Goal: Task Accomplishment & Management: Manage account settings

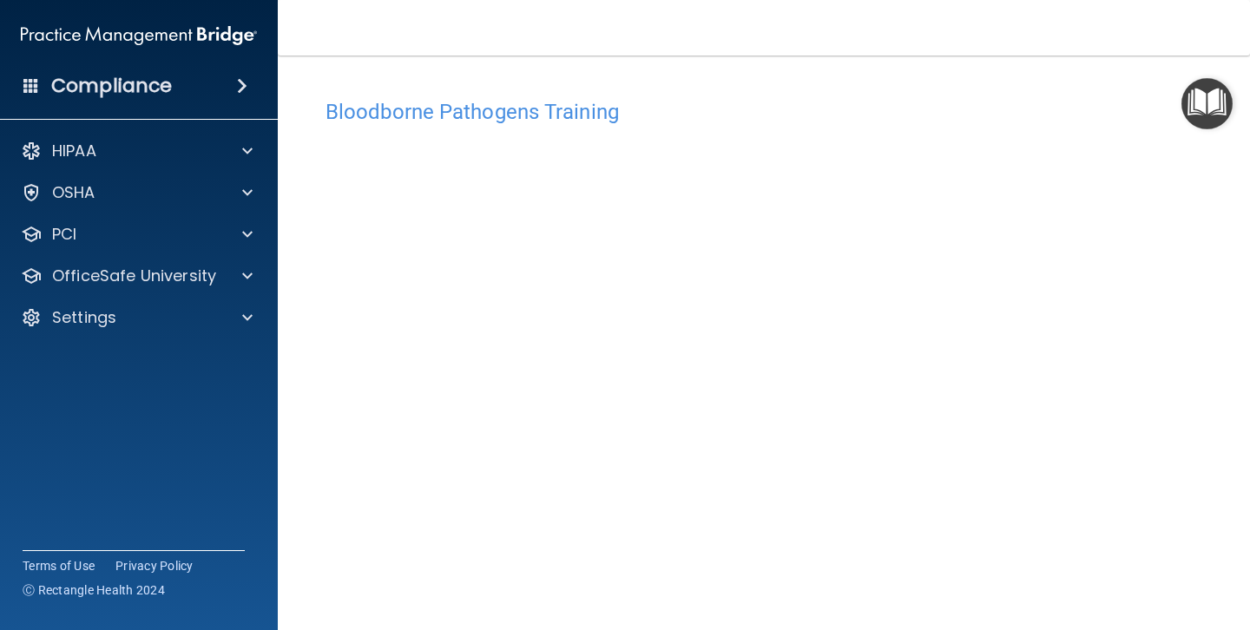
scroll to position [112, 0]
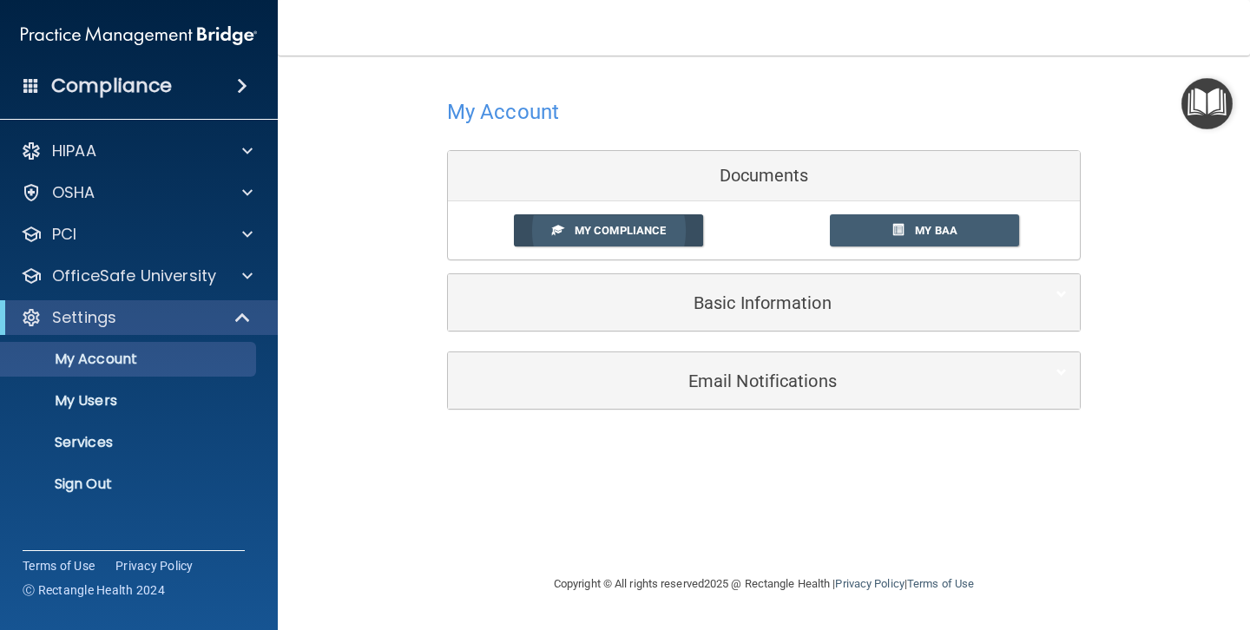
click at [624, 224] on span "My Compliance" at bounding box center [620, 230] width 91 height 13
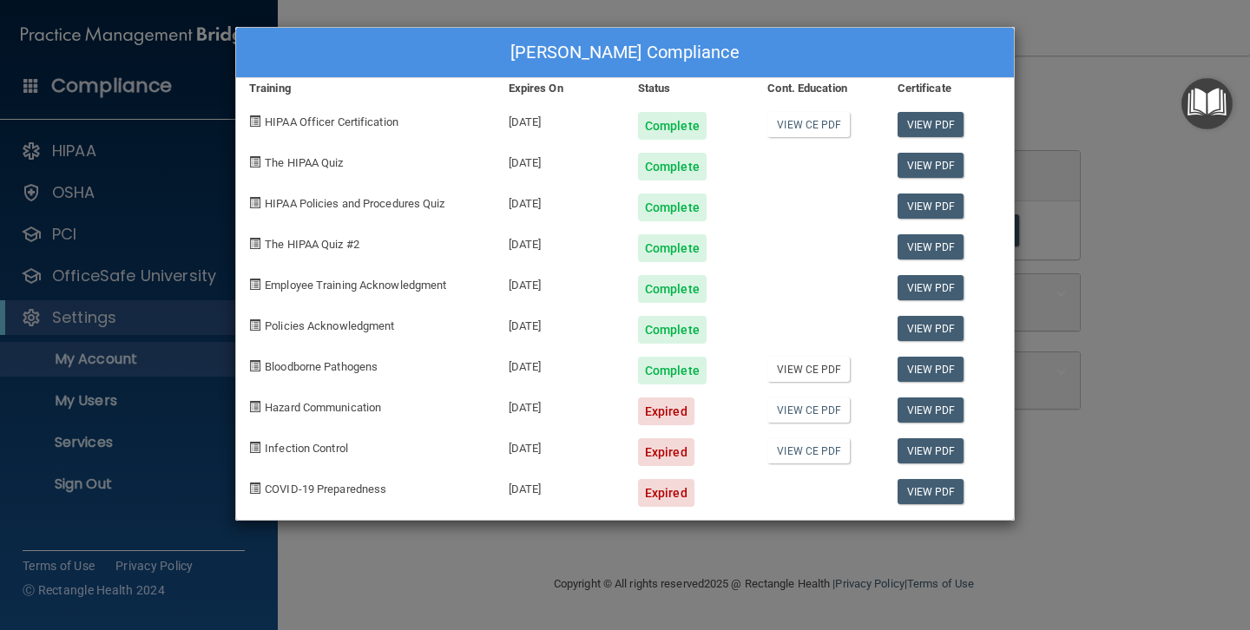
click at [827, 369] on link "View CE PDF" at bounding box center [808, 369] width 82 height 25
click at [661, 413] on div "Expired" at bounding box center [666, 411] width 56 height 28
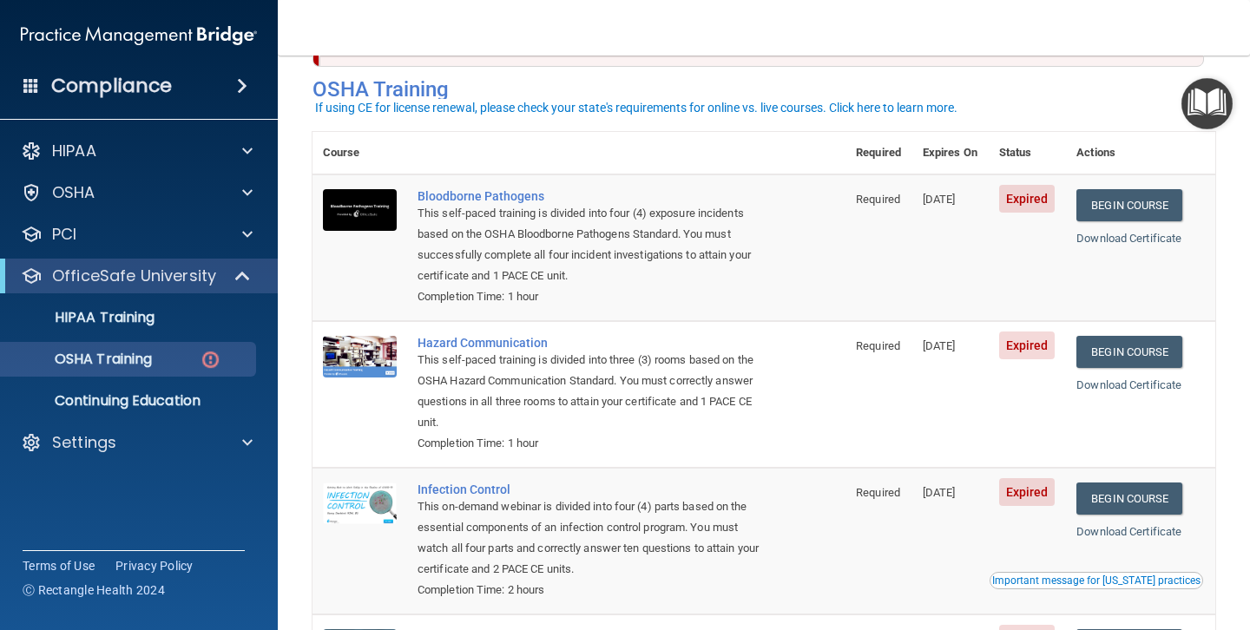
scroll to position [88, 0]
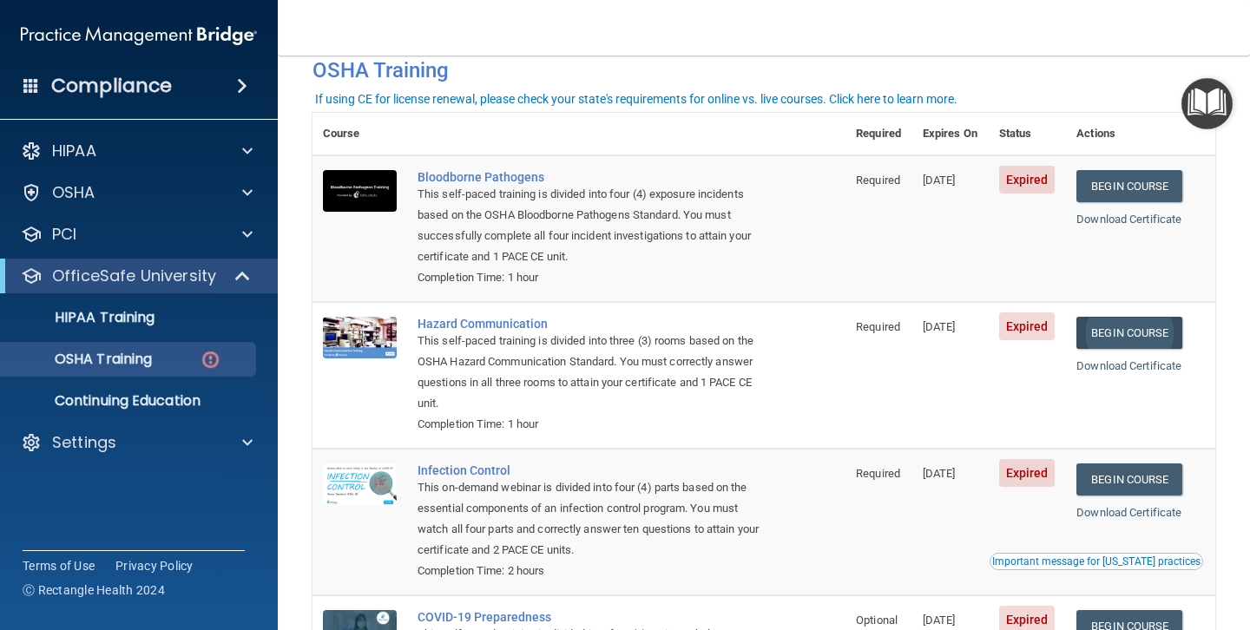
click at [1146, 325] on link "Begin Course" at bounding box center [1129, 333] width 106 height 32
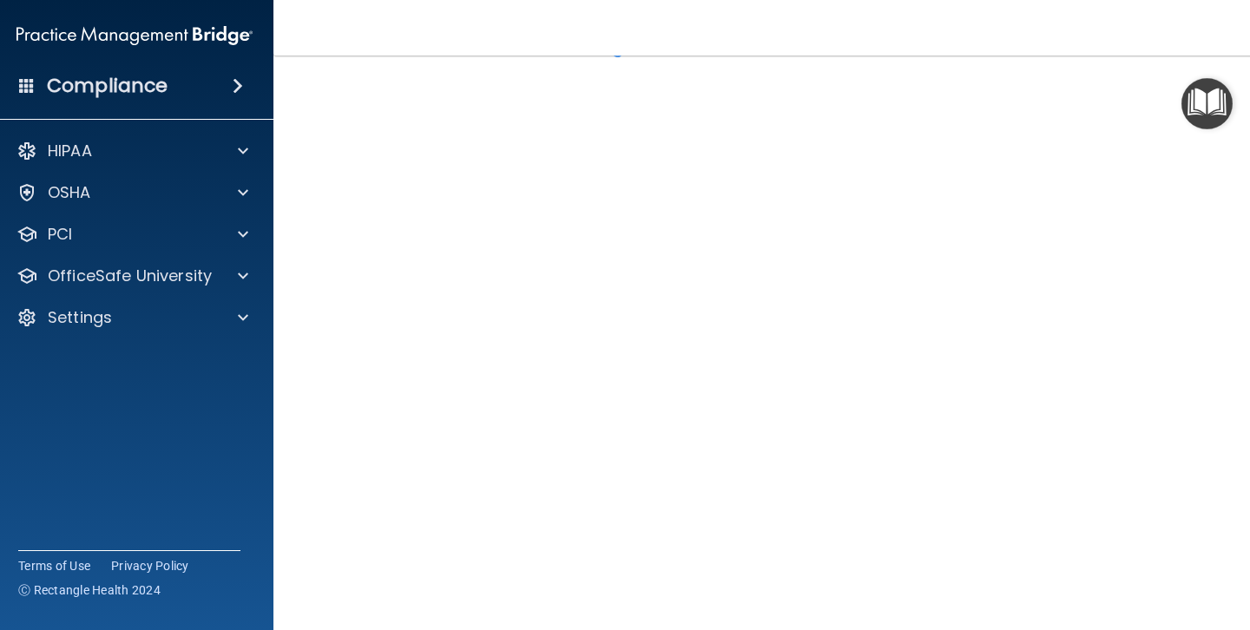
scroll to position [91, 0]
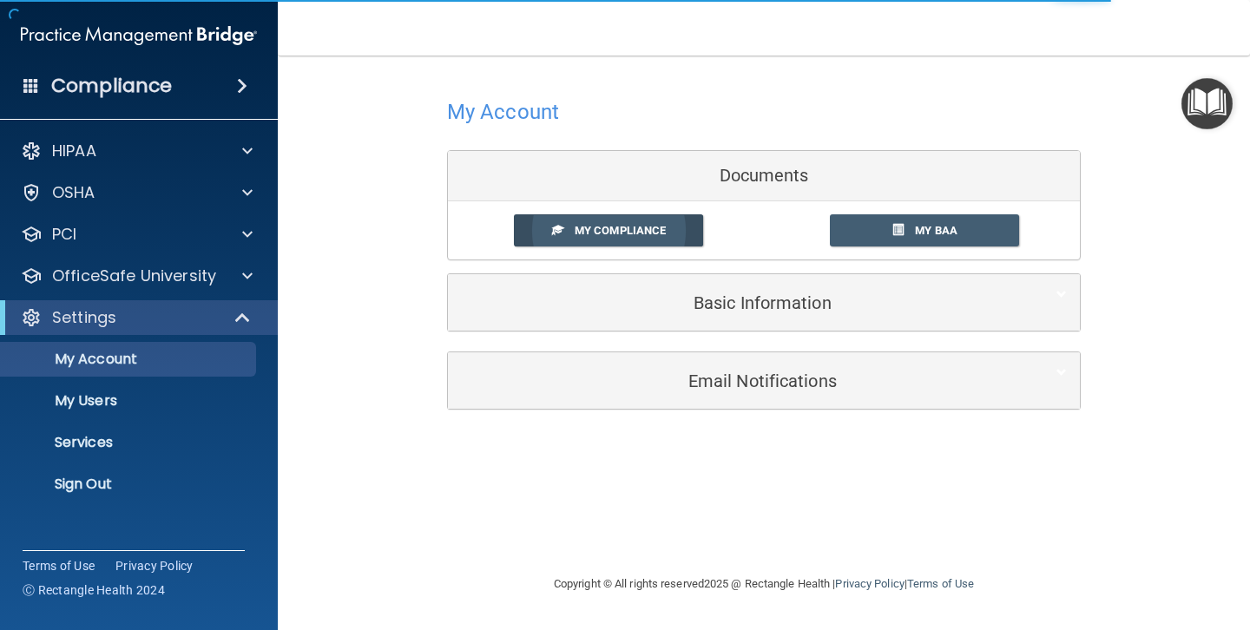
click at [648, 231] on span "My Compliance" at bounding box center [620, 230] width 91 height 13
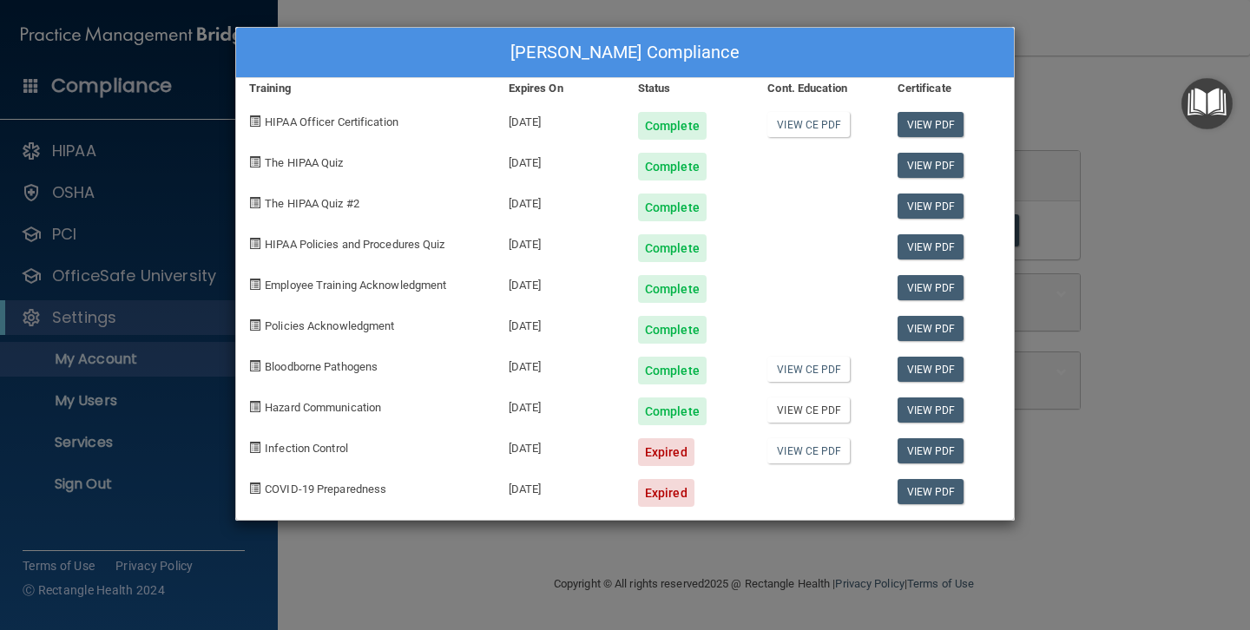
click at [818, 405] on link "View CE PDF" at bounding box center [808, 409] width 82 height 25
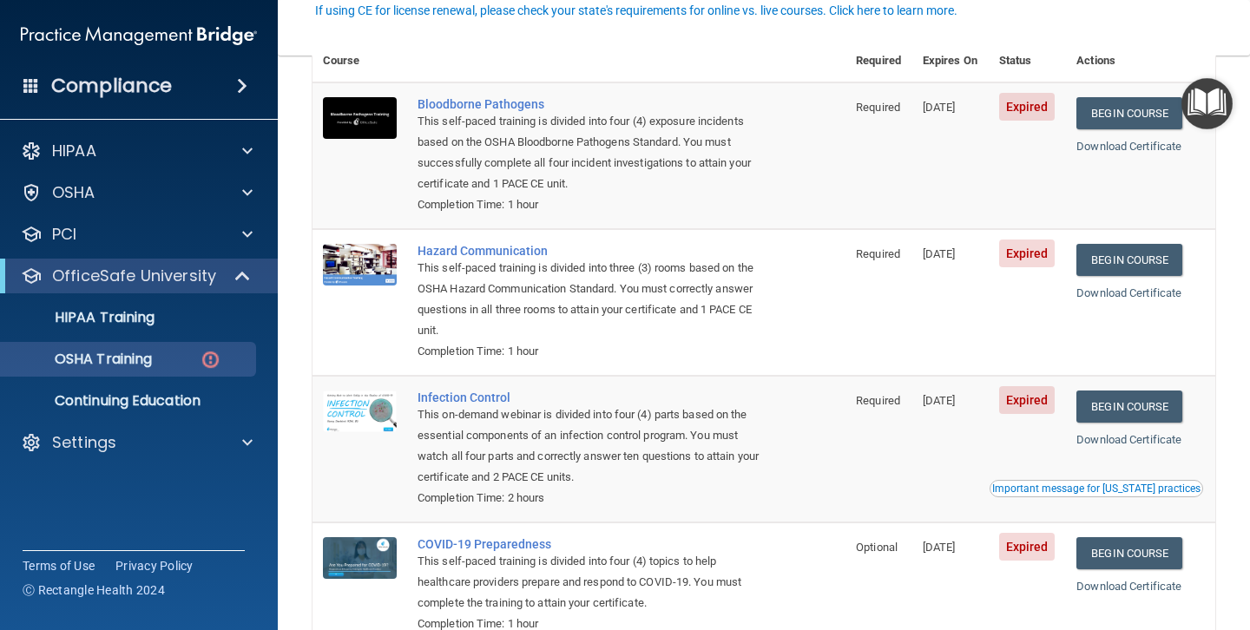
scroll to position [181, 0]
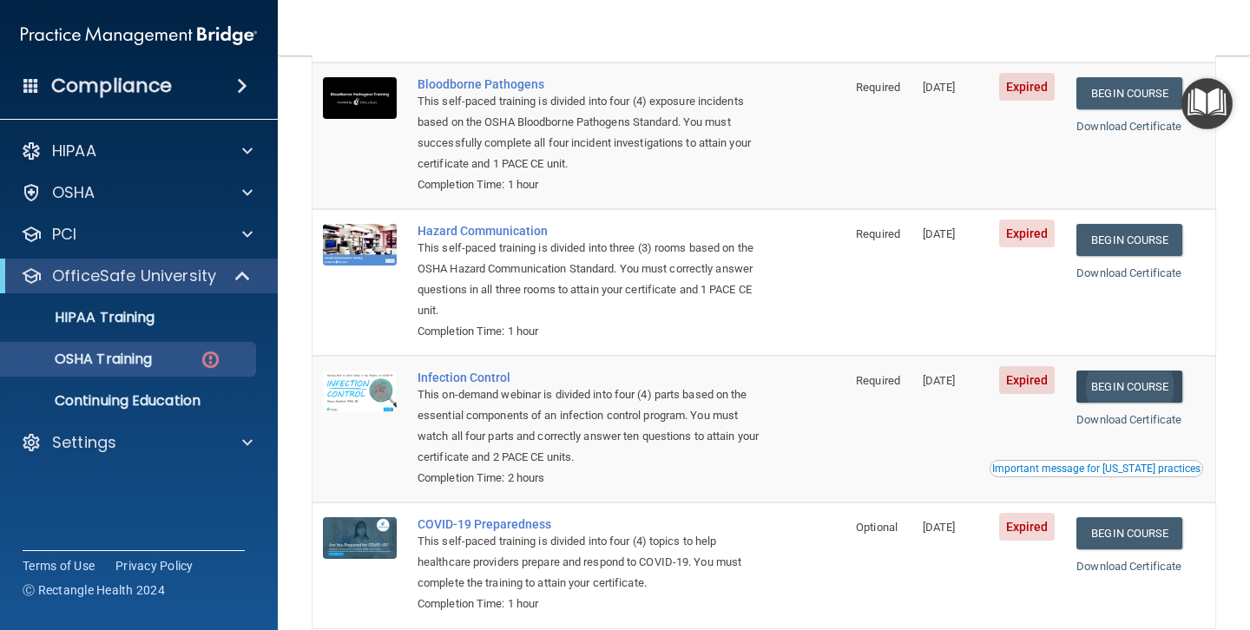
click at [1131, 377] on link "Begin Course" at bounding box center [1129, 387] width 106 height 32
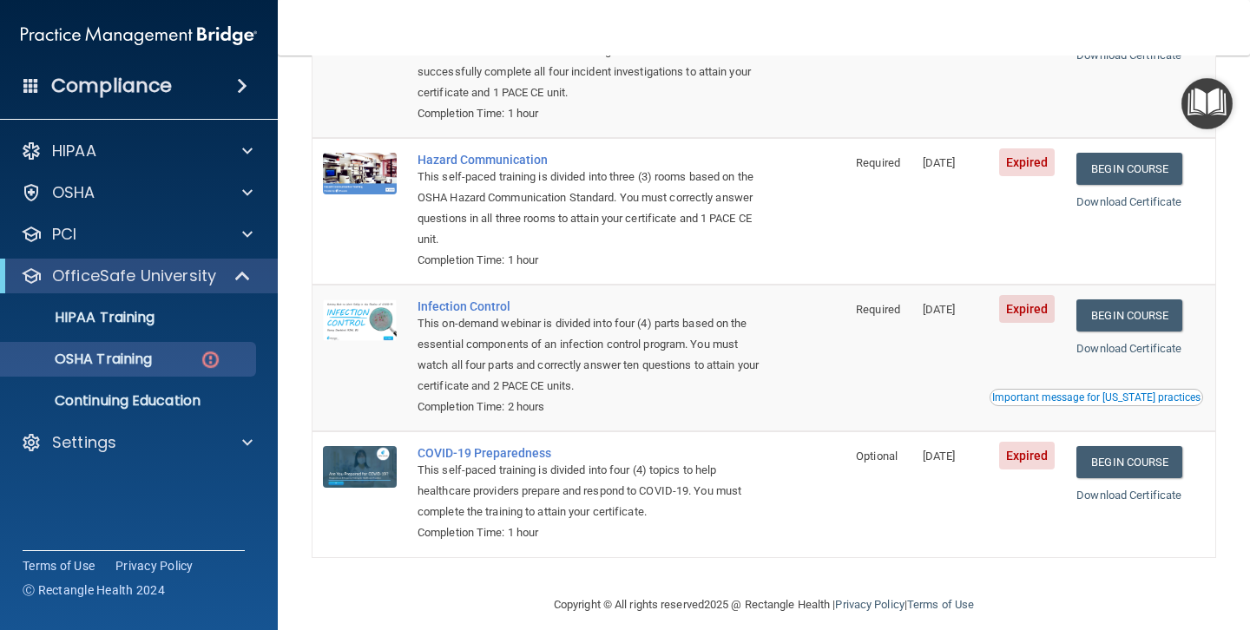
scroll to position [251, 0]
click at [1123, 447] on link "Begin Course" at bounding box center [1129, 463] width 106 height 32
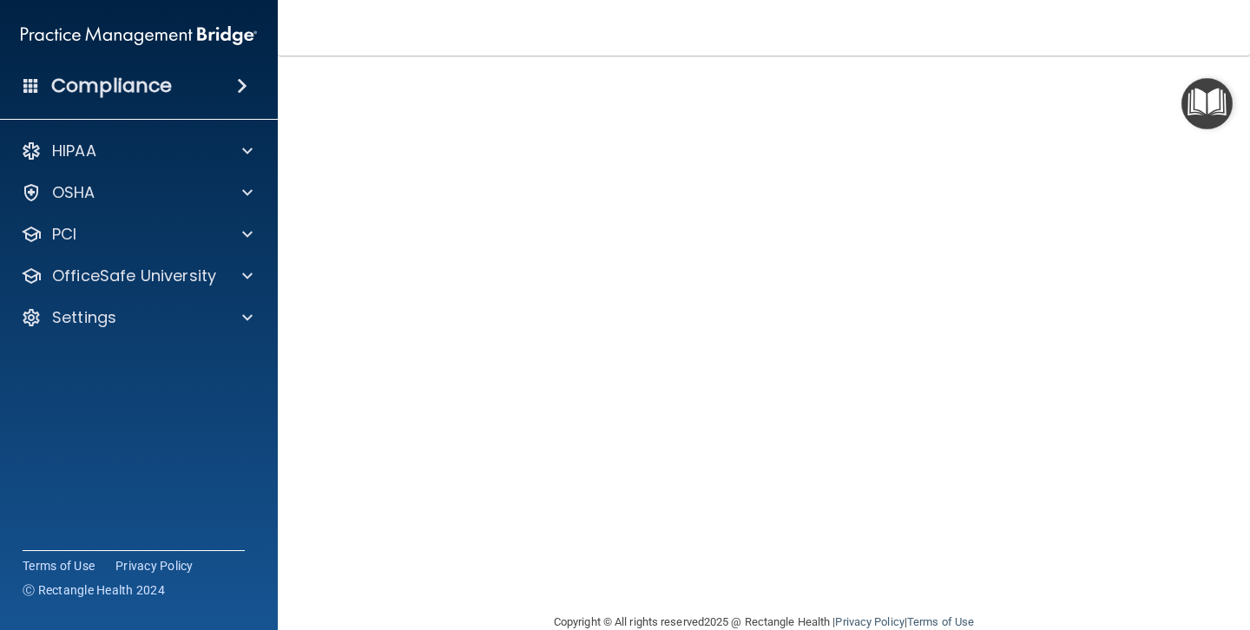
scroll to position [95, 0]
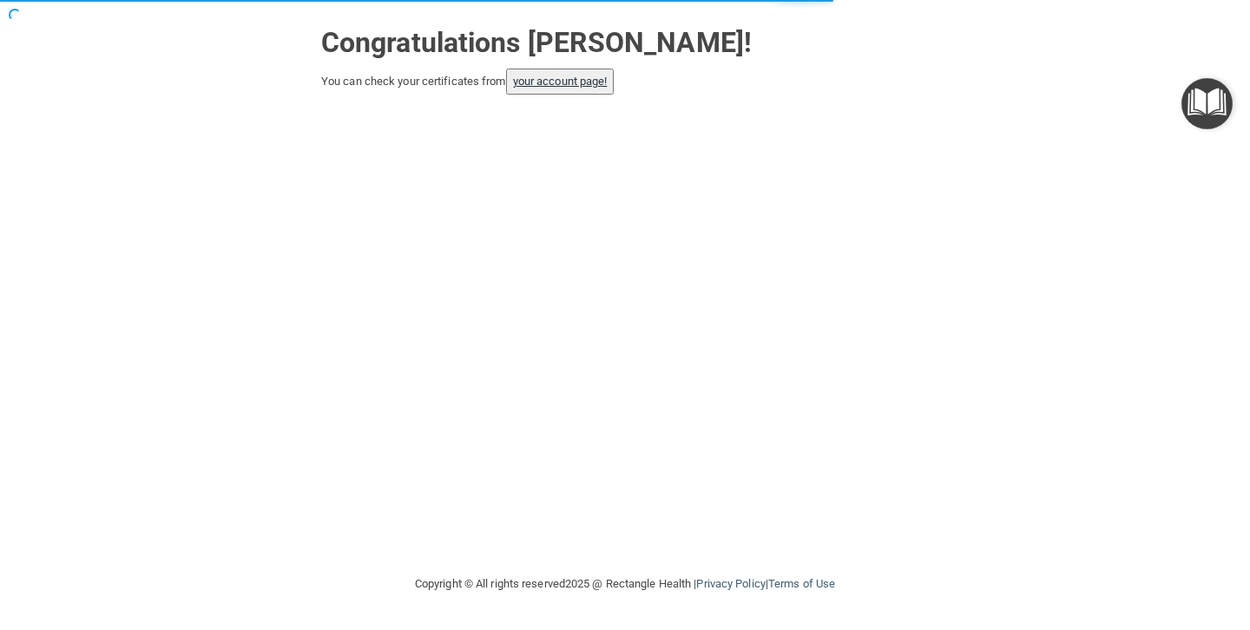
click at [552, 85] on link "your account page!" at bounding box center [560, 81] width 95 height 13
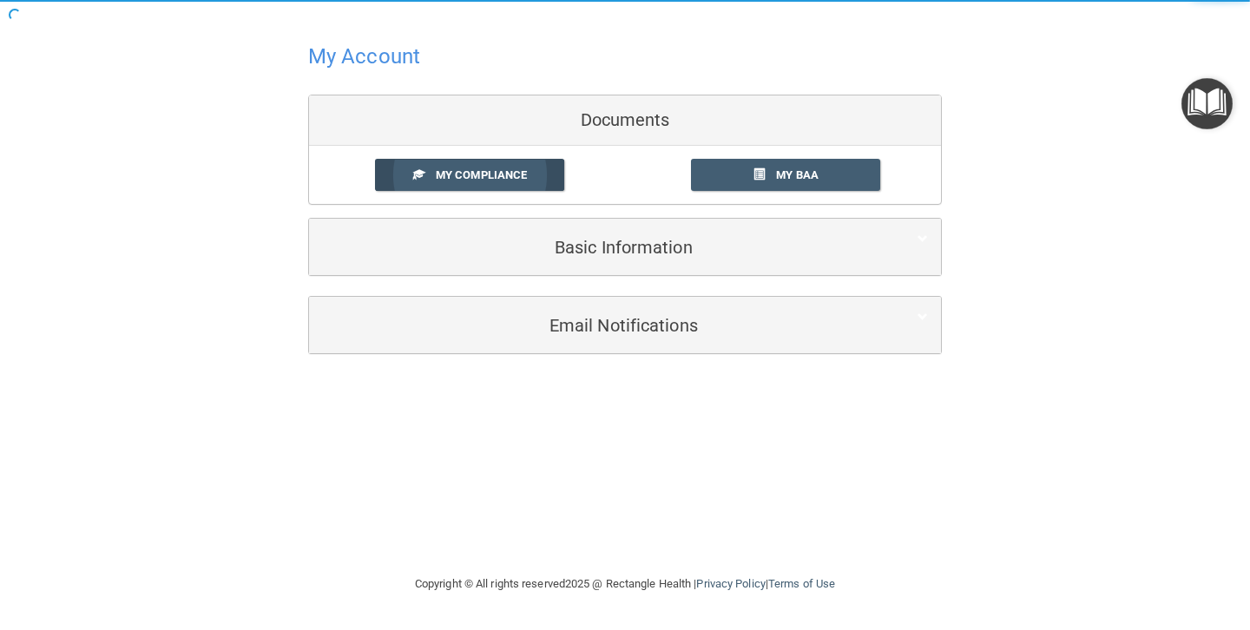
click at [485, 171] on span "My Compliance" at bounding box center [481, 174] width 91 height 13
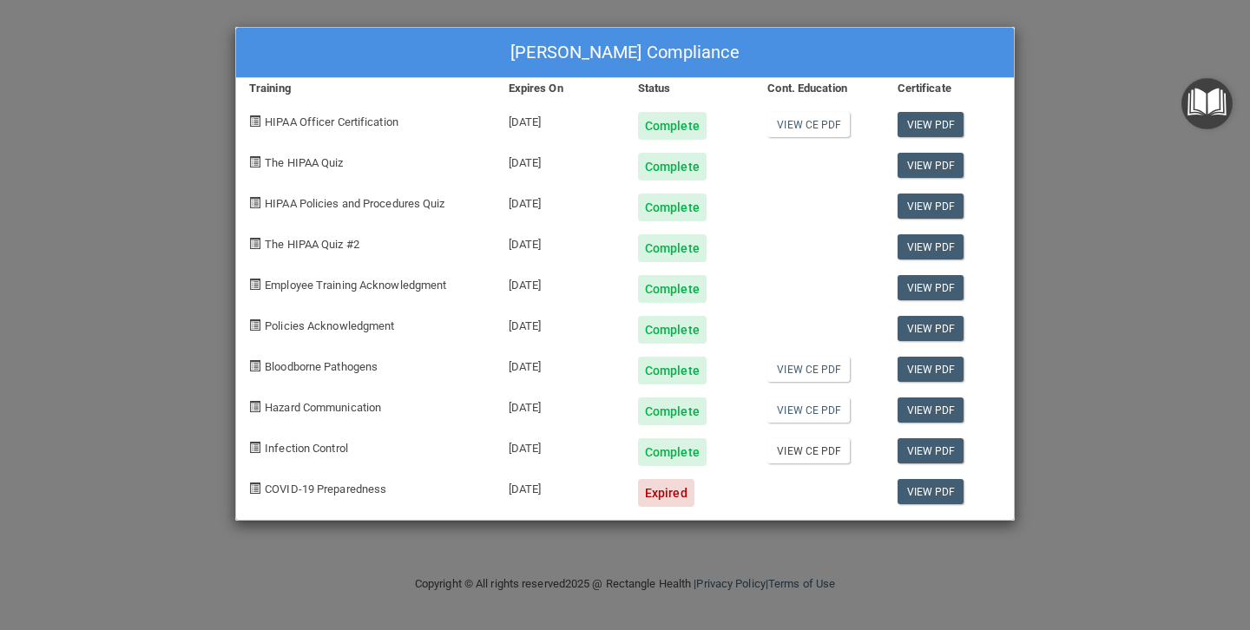
click at [812, 451] on link "View CE PDF" at bounding box center [808, 450] width 82 height 25
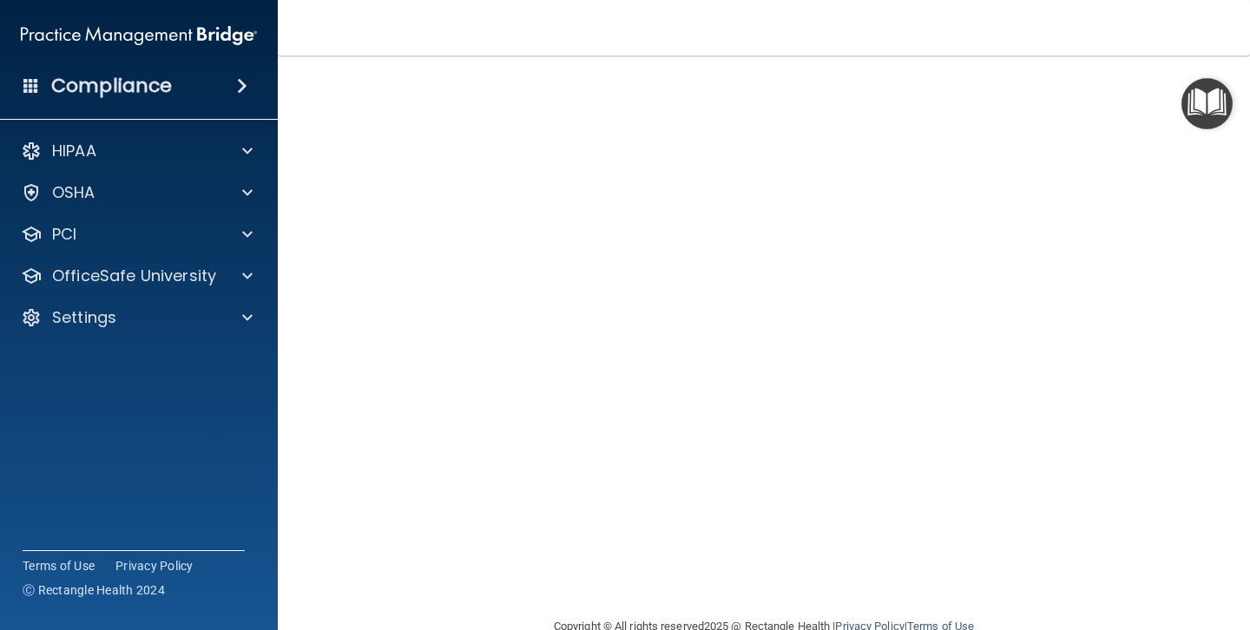
scroll to position [77, 0]
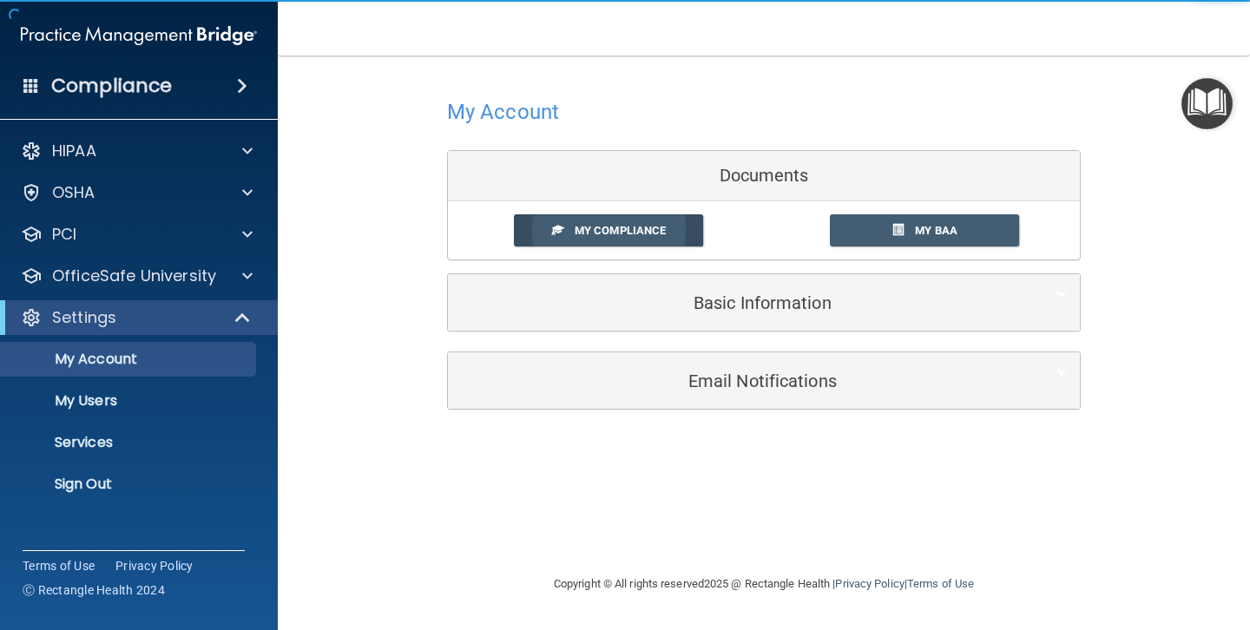
click at [614, 220] on link "My Compliance" at bounding box center [609, 230] width 190 height 32
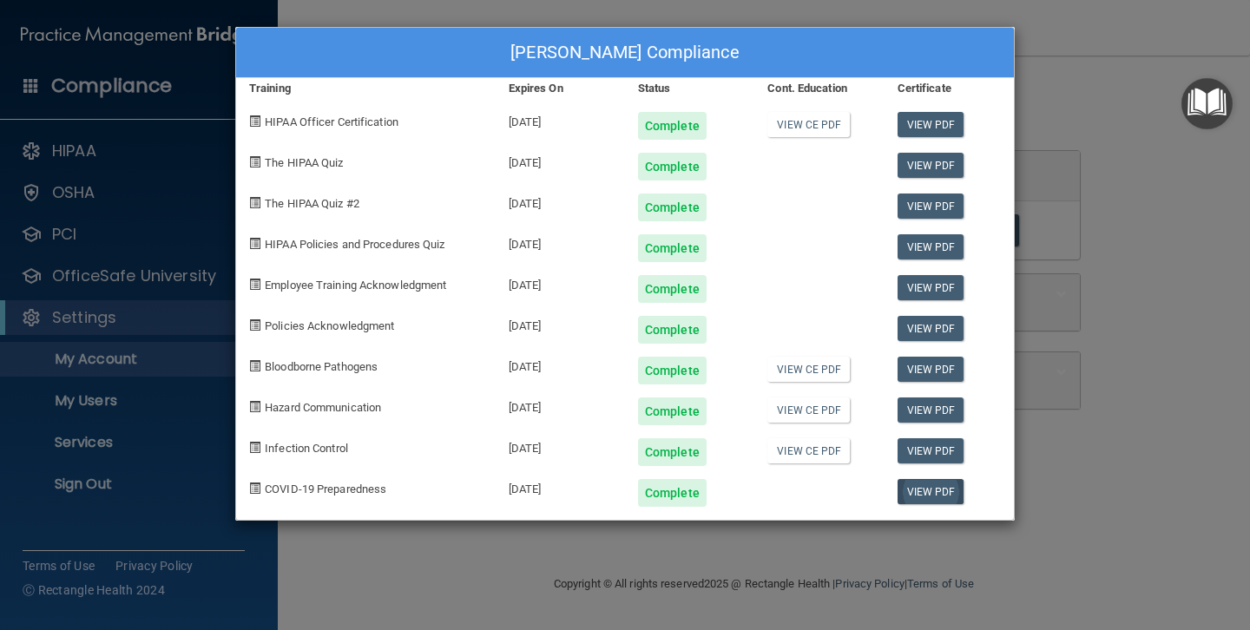
click at [931, 485] on link "View PDF" at bounding box center [930, 491] width 67 height 25
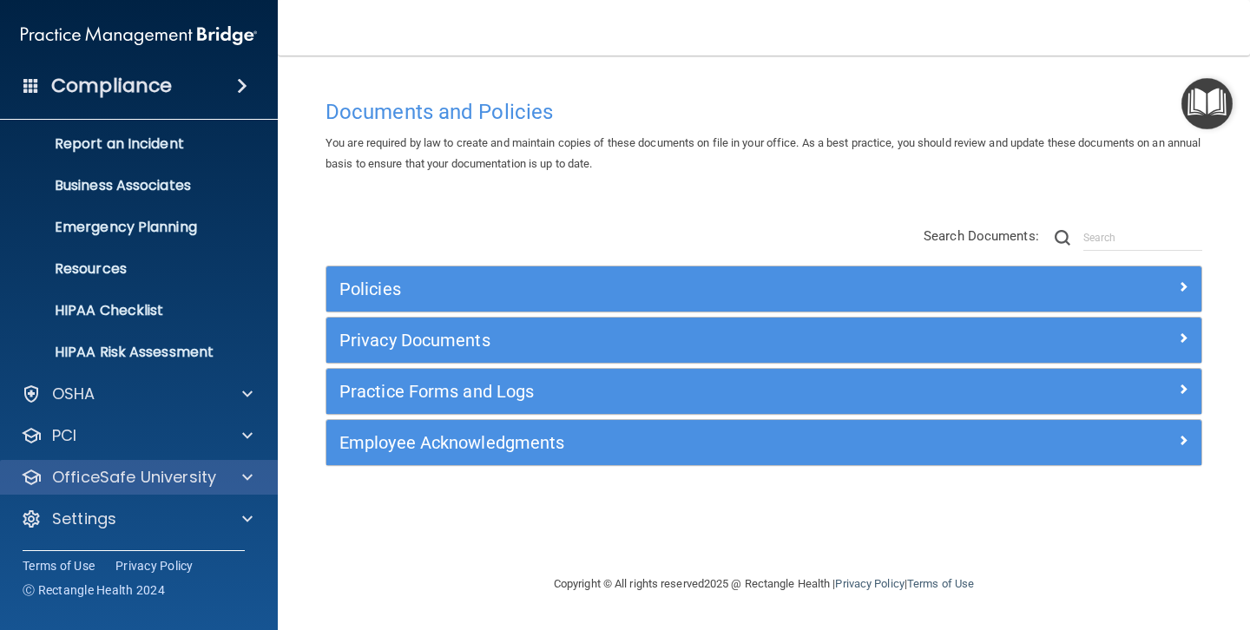
scroll to position [90, 0]
click at [253, 475] on div at bounding box center [244, 477] width 43 height 21
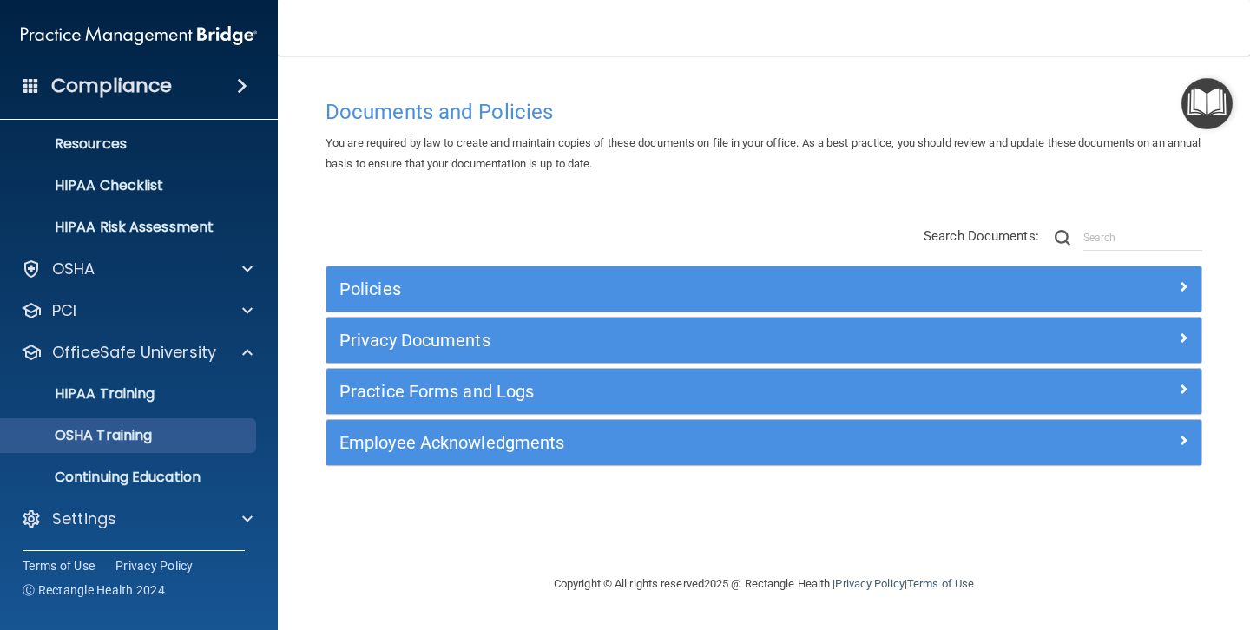
scroll to position [215, 0]
click at [121, 439] on p "OSHA Training" at bounding box center [81, 435] width 141 height 17
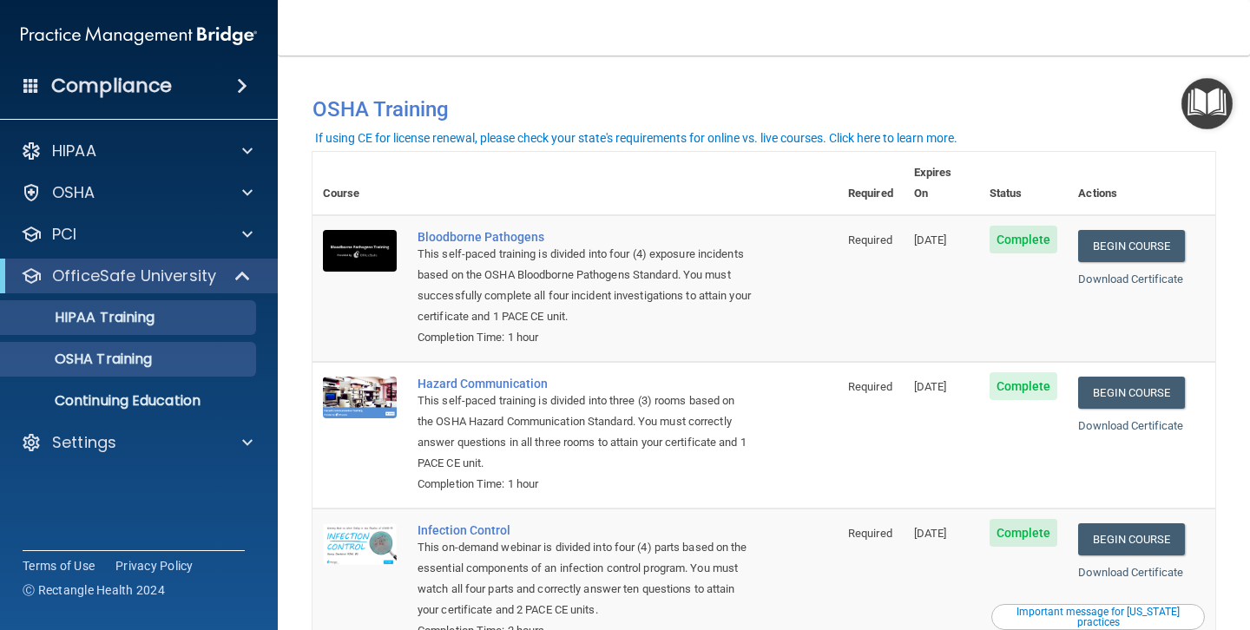
click at [128, 317] on p "HIPAA Training" at bounding box center [82, 317] width 143 height 17
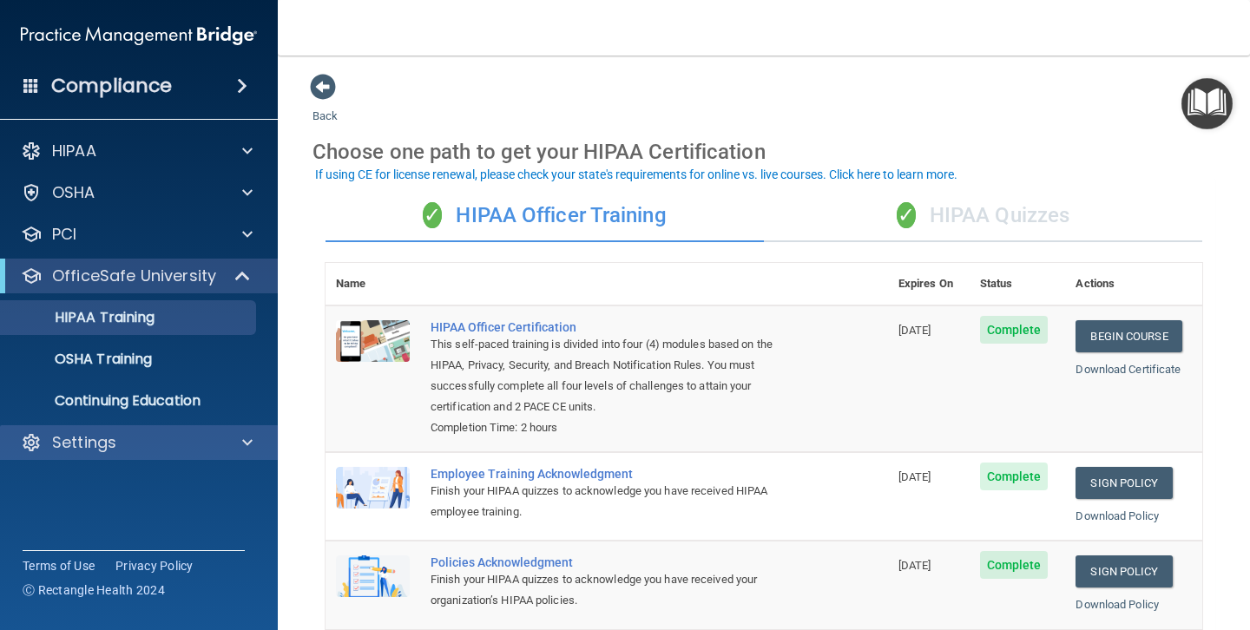
click at [82, 440] on p "Settings" at bounding box center [84, 442] width 64 height 21
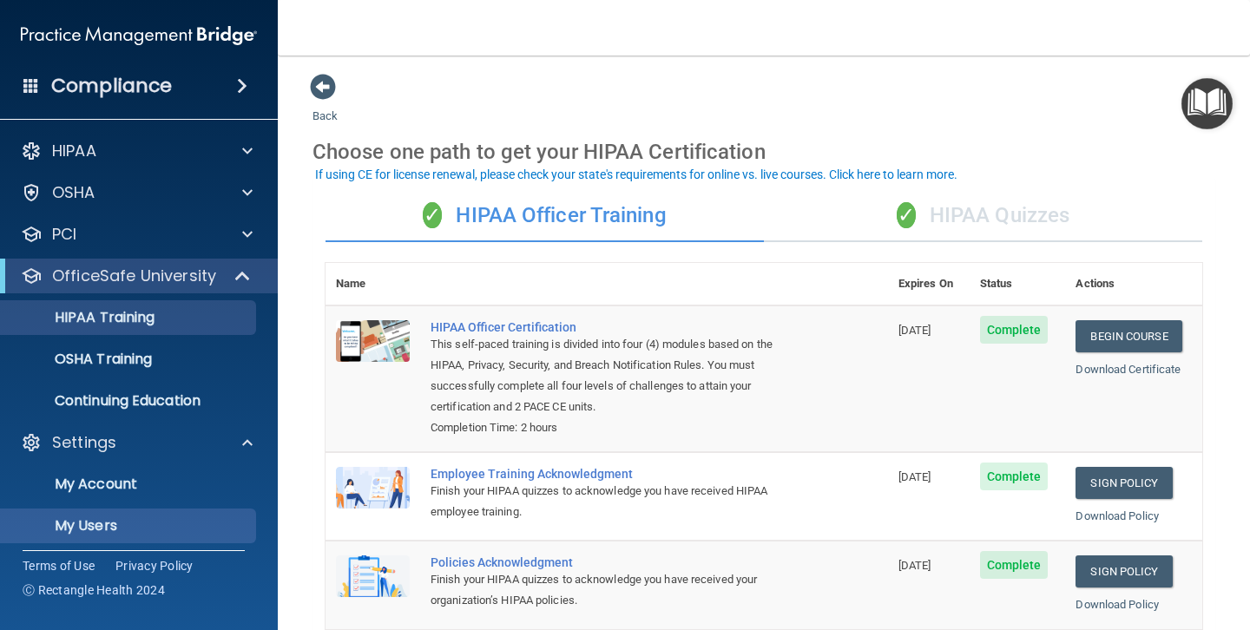
click at [74, 523] on p "My Users" at bounding box center [129, 525] width 237 height 17
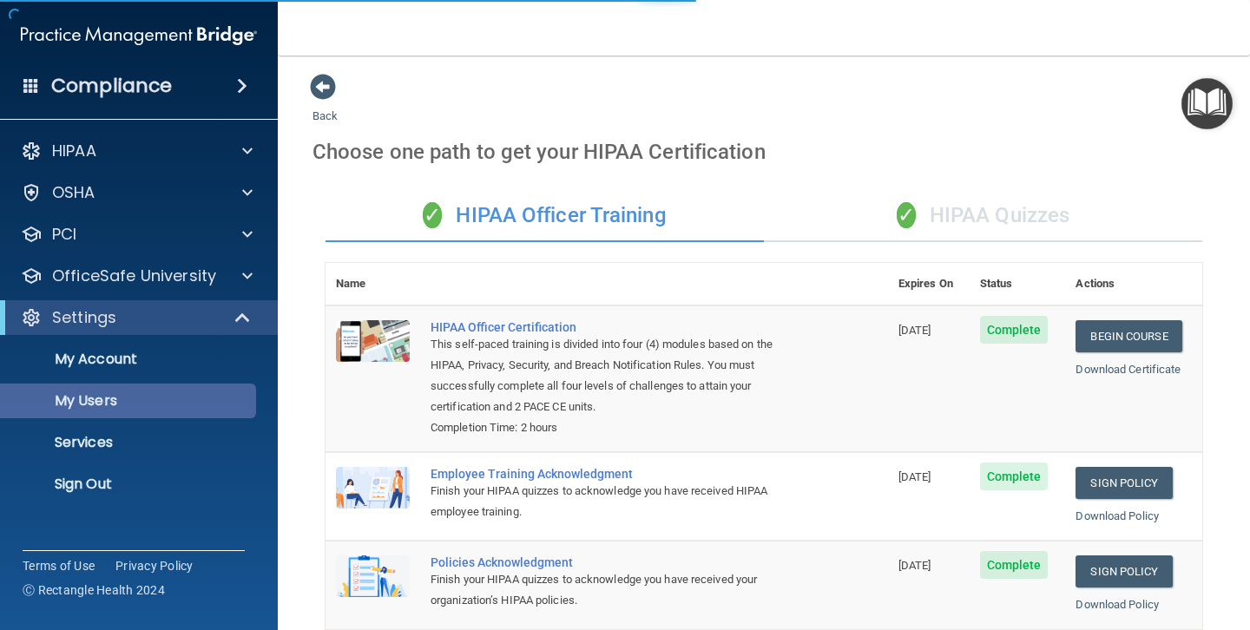
select select "20"
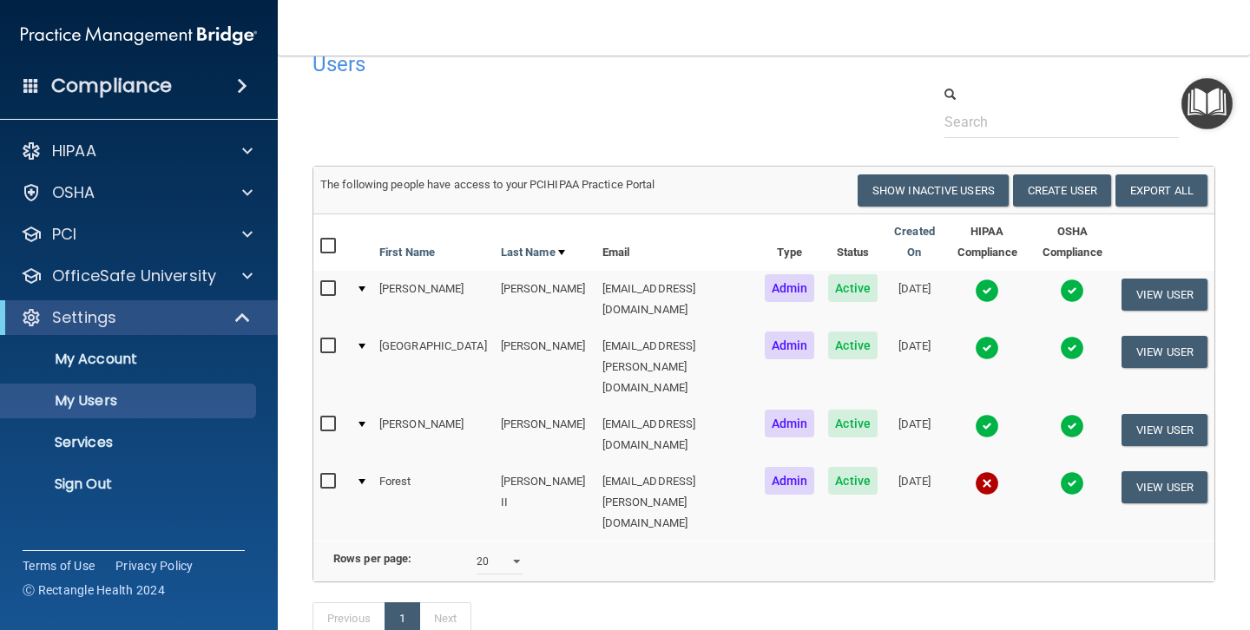
scroll to position [30, 0]
click at [1175, 472] on button "View User" at bounding box center [1164, 488] width 86 height 32
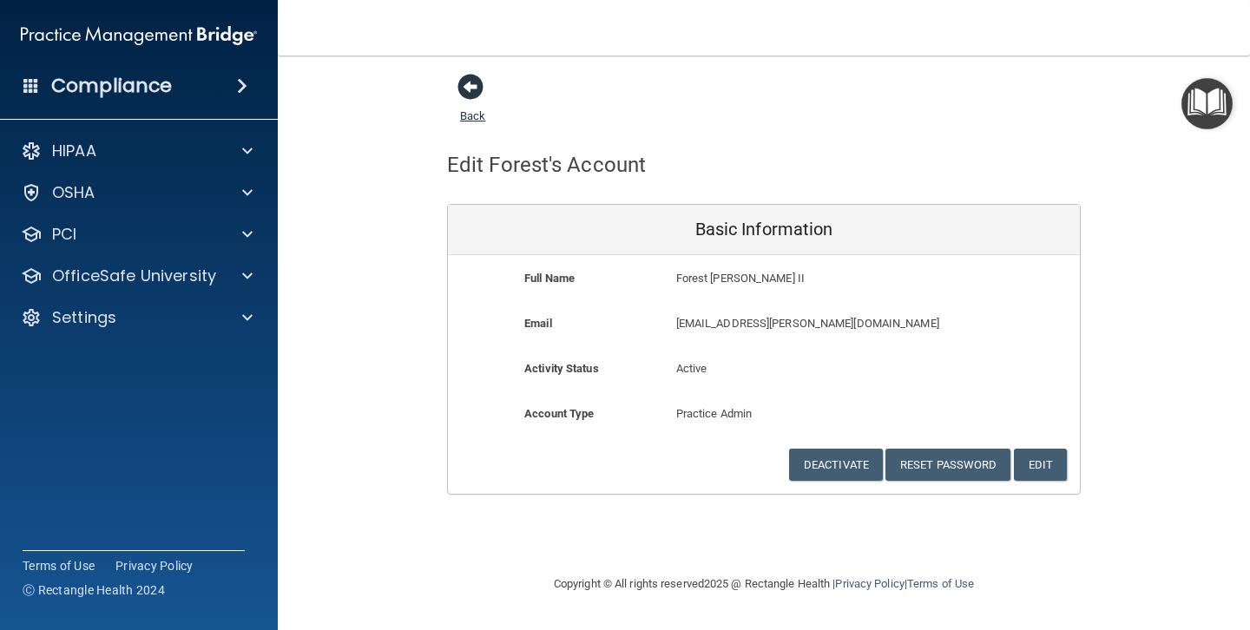
click at [473, 82] on span at bounding box center [470, 87] width 26 height 26
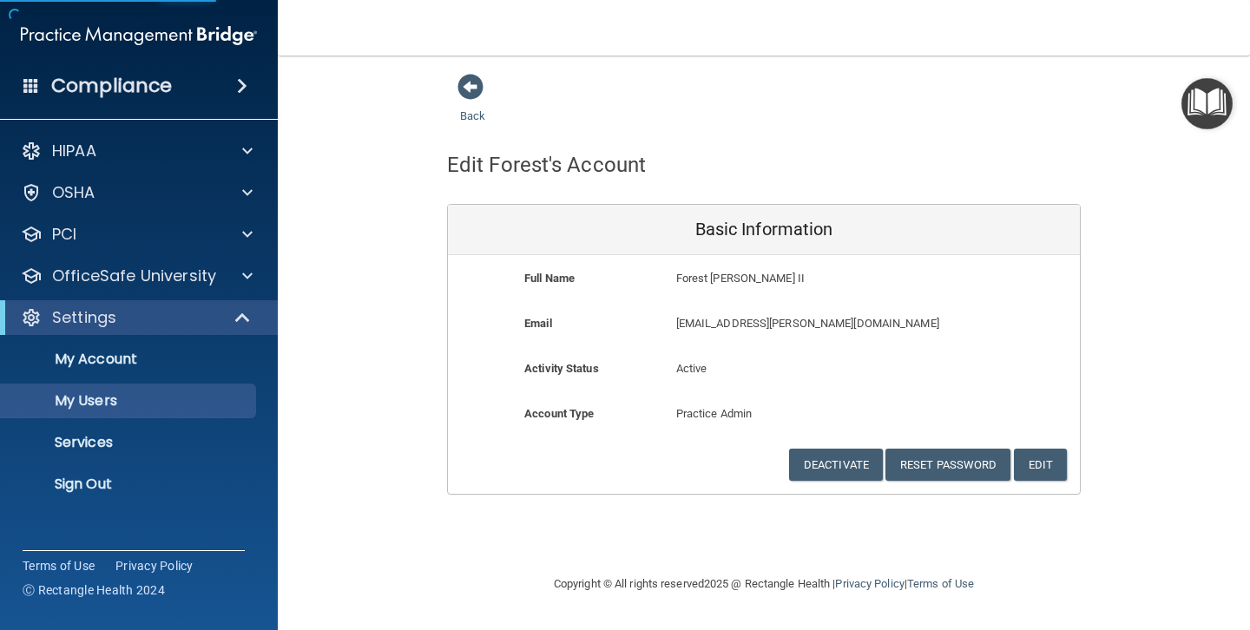
select select "20"
